Goal: Find specific page/section: Find specific page/section

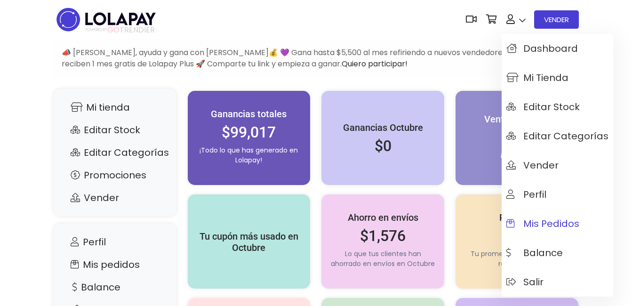
click at [533, 218] on span "Mis pedidos" at bounding box center [542, 223] width 73 height 10
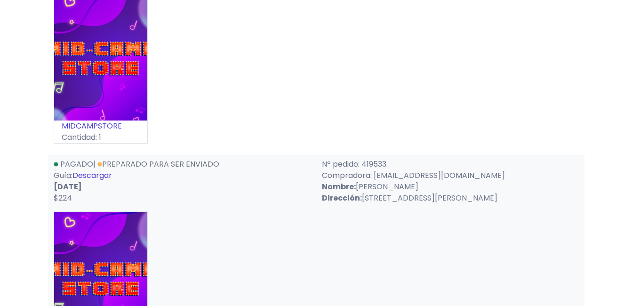
scroll to position [1646, 0]
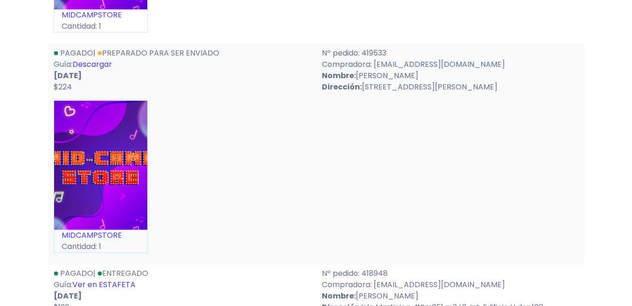
drag, startPoint x: 374, startPoint y: 52, endPoint x: 529, endPoint y: 48, distance: 154.8
click at [529, 59] on p "Compradora: mafelugopech@gmail.com" at bounding box center [450, 64] width 257 height 11
copy p "mafelugopech@gmail.com"
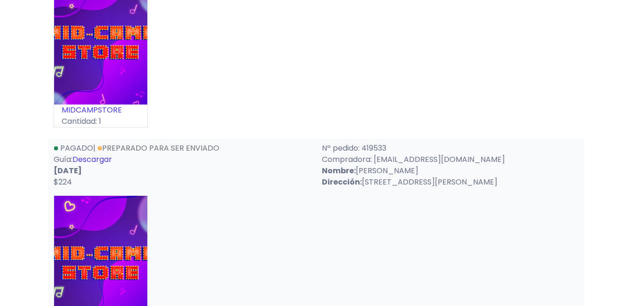
scroll to position [1552, 0]
